Goal: Transaction & Acquisition: Purchase product/service

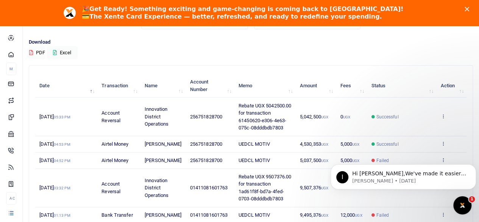
scroll to position [38, 0]
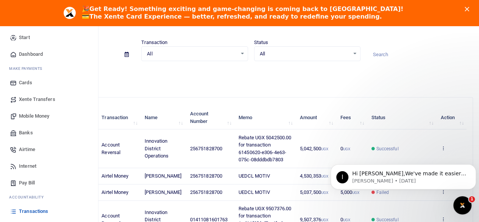
click at [35, 211] on span "Transactions" at bounding box center [33, 211] width 29 height 8
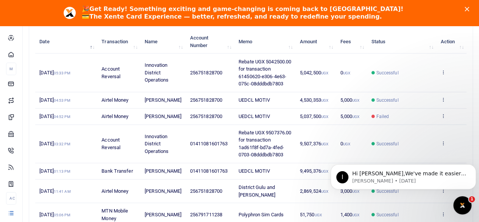
scroll to position [152, 0]
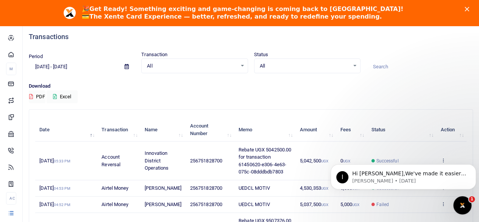
scroll to position [38, 0]
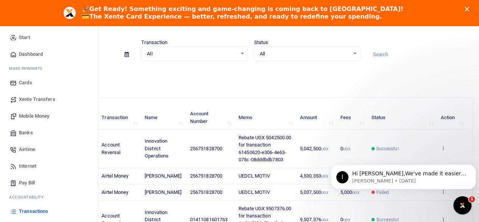
click at [33, 112] on link "Mobile Money" at bounding box center [49, 116] width 86 height 17
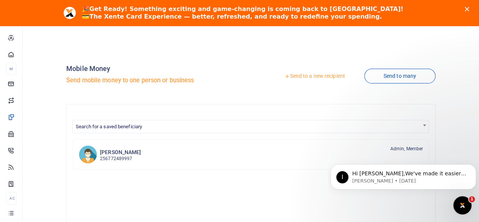
click at [287, 78] on icon at bounding box center [287, 76] width 5 height 5
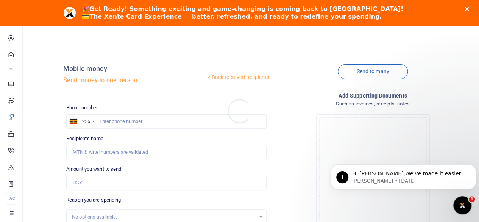
click at [149, 122] on div at bounding box center [239, 111] width 479 height 222
click at [150, 122] on input "text" at bounding box center [166, 121] width 201 height 14
type input "751828700"
click at [173, 93] on div "Back to saved recipients Mobile money Send money to one person" at bounding box center [166, 76] width 207 height 43
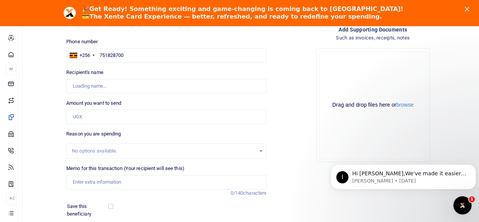
type input "Ceciliafelicity Nambooze"
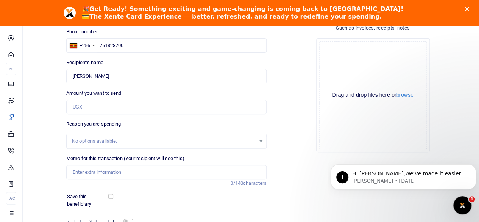
click at [297, 119] on div "Drop your files here Drag and drop files here or browse Powered by Uppy" at bounding box center [373, 95] width 201 height 126
click at [97, 106] on input "Amount you want to send" at bounding box center [166, 107] width 201 height 14
type input "4,000,000"
click at [301, 151] on div "Drop your files here Drag and drop files here or browse Powered by Uppy" at bounding box center [373, 95] width 201 height 126
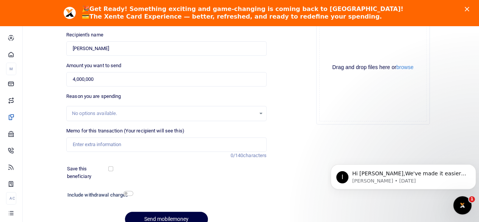
scroll to position [114, 0]
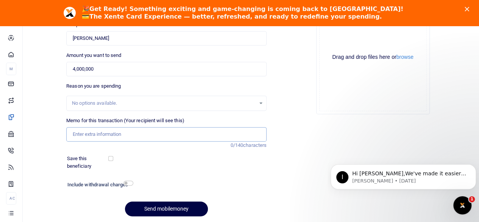
click at [159, 130] on input "Memo for this transaction (Your recipient will see this)" at bounding box center [166, 134] width 201 height 14
type input "UEDCL MOTIV"
click at [130, 182] on input "checkbox" at bounding box center [129, 182] width 10 height 5
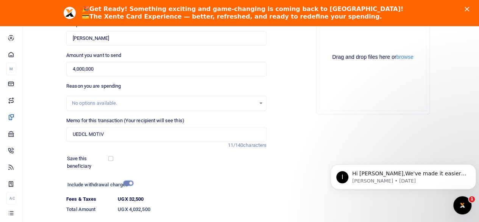
click at [124, 181] on input "checkbox" at bounding box center [129, 182] width 10 height 5
checkbox input "false"
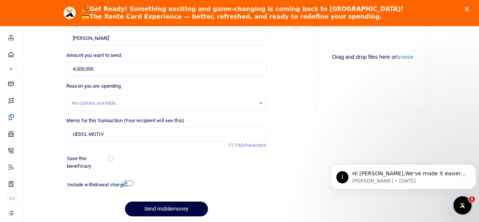
scroll to position [0, 0]
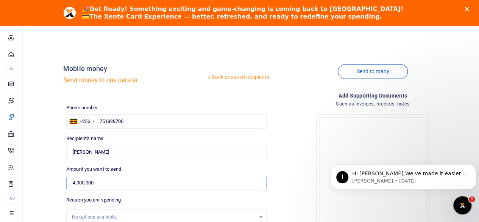
click at [100, 183] on input "4,000,000" at bounding box center [166, 182] width 201 height 14
type input "4"
type input "2,500,000"
click at [283, 163] on div "Drop your files here Drag and drop files here or browse Powered by Uppy" at bounding box center [373, 171] width 201 height 126
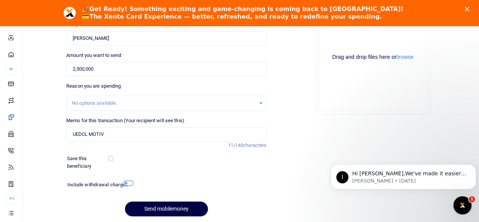
click at [129, 182] on input "checkbox" at bounding box center [129, 182] width 10 height 5
checkbox input "true"
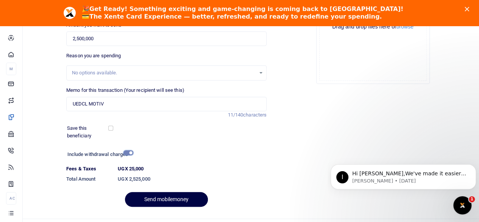
scroll to position [160, 0]
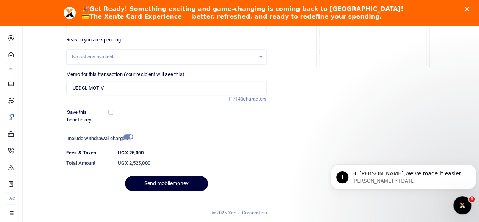
click at [177, 185] on button "Send mobilemoney" at bounding box center [166, 183] width 83 height 15
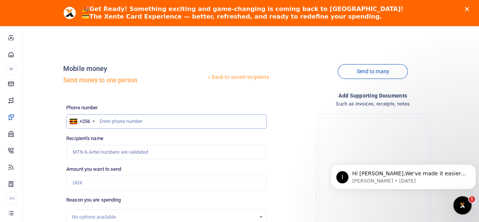
click at [114, 121] on input "text" at bounding box center [166, 121] width 201 height 14
type input "751828700"
type input "[PERSON_NAME]"
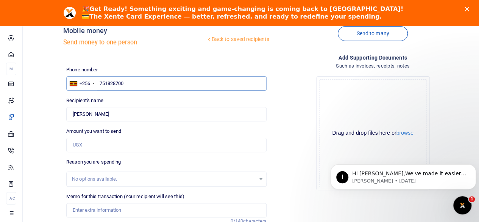
type input "751828700"
click at [104, 147] on input "Amount you want to send" at bounding box center [166, 145] width 201 height 14
type input "2,500,000"
click at [287, 170] on div "Drop your files here Drag and drop files here or browse Powered by Uppy" at bounding box center [373, 133] width 201 height 126
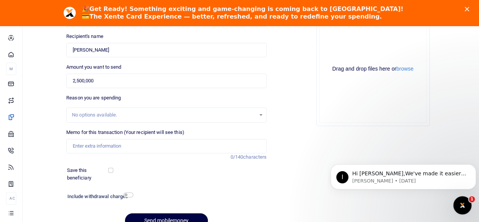
scroll to position [114, 0]
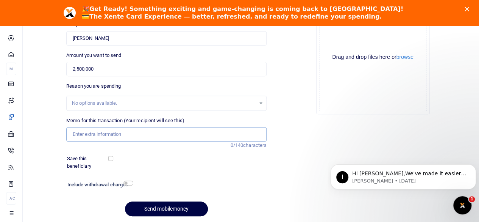
click at [149, 138] on input "Memo for this transaction (Your recipient will see this)" at bounding box center [166, 134] width 201 height 14
type input "UEDCL MOTIV"
click at [249, 193] on div "Include withdrawal charges Fees & Taxes UGX0 Total Amount UGX0" at bounding box center [166, 187] width 207 height 16
click at [130, 183] on input "checkbox" at bounding box center [129, 182] width 10 height 5
checkbox input "true"
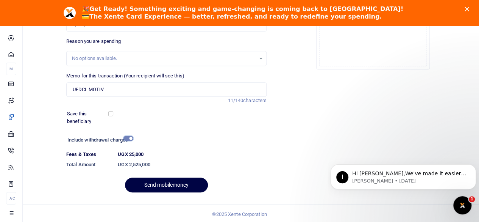
scroll to position [160, 0]
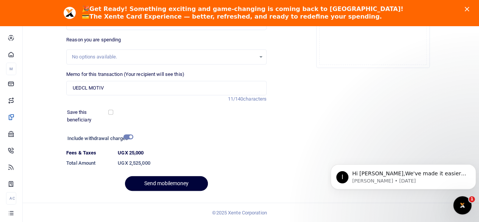
click at [164, 181] on button "Send mobilemoney" at bounding box center [166, 183] width 83 height 15
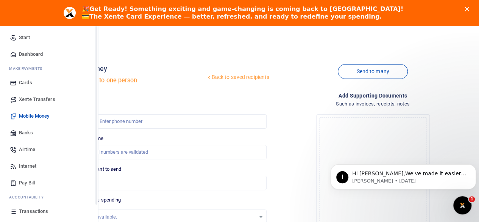
scroll to position [38, 0]
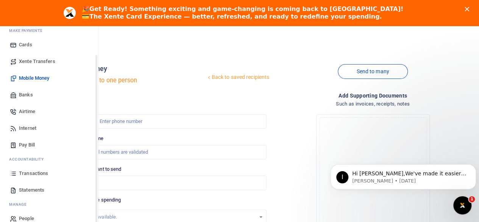
click at [32, 172] on span "Transactions" at bounding box center [33, 173] width 29 height 8
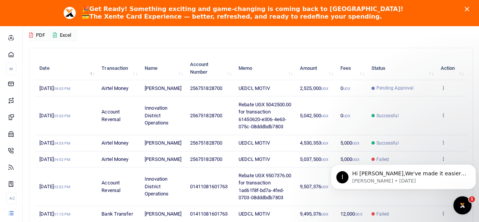
scroll to position [76, 0]
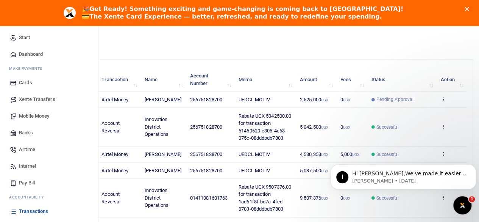
click at [27, 211] on span "Transactions" at bounding box center [33, 211] width 29 height 8
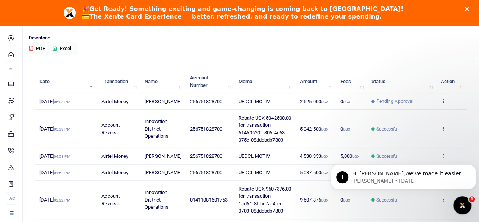
scroll to position [114, 0]
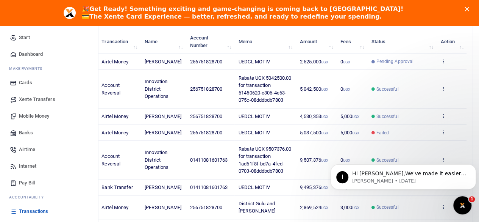
click at [30, 209] on span "Transactions" at bounding box center [33, 211] width 29 height 8
